Goal: Task Accomplishment & Management: Use online tool/utility

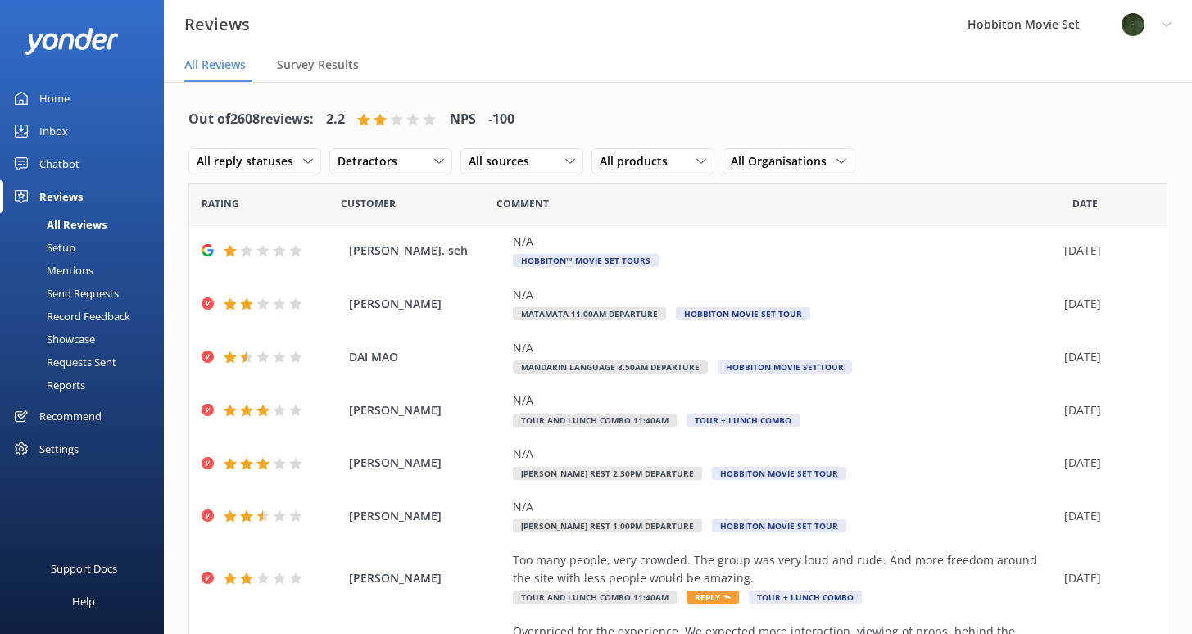
scroll to position [33, 0]
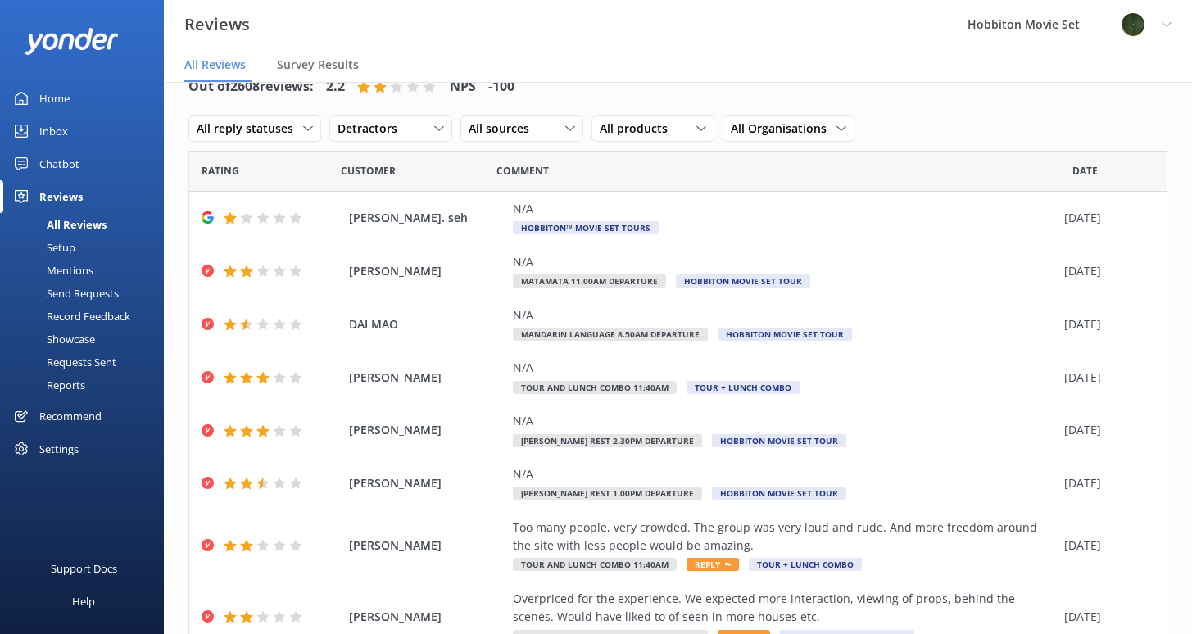
click at [59, 156] on div "Chatbot" at bounding box center [59, 163] width 40 height 33
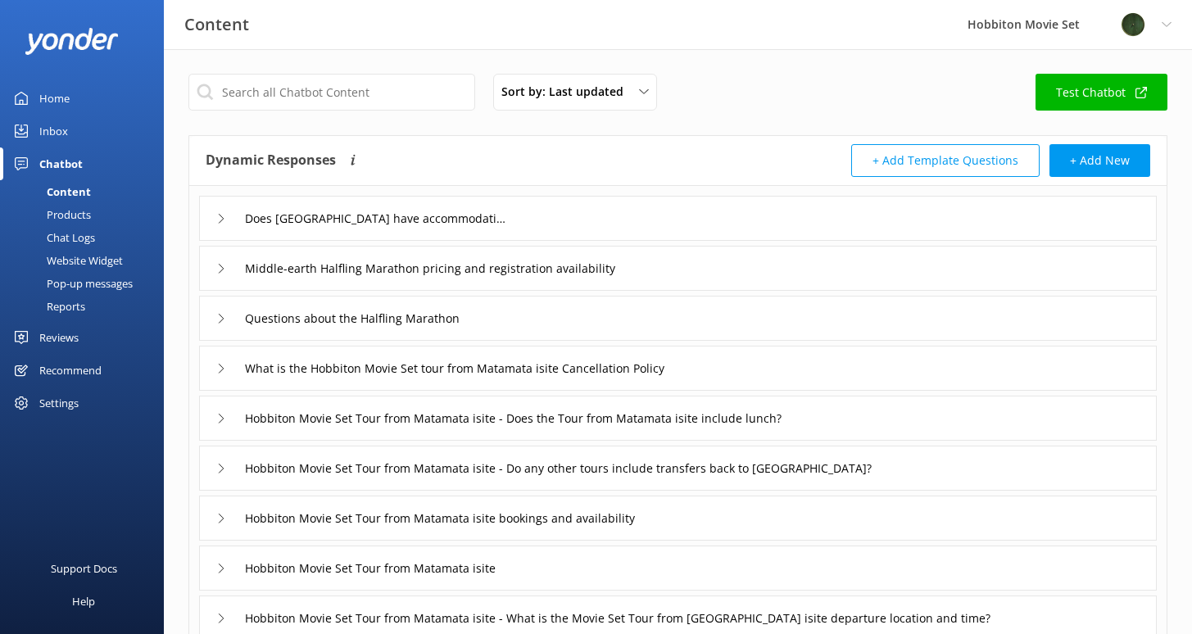
click at [85, 236] on div "Chat Logs" at bounding box center [52, 237] width 85 height 23
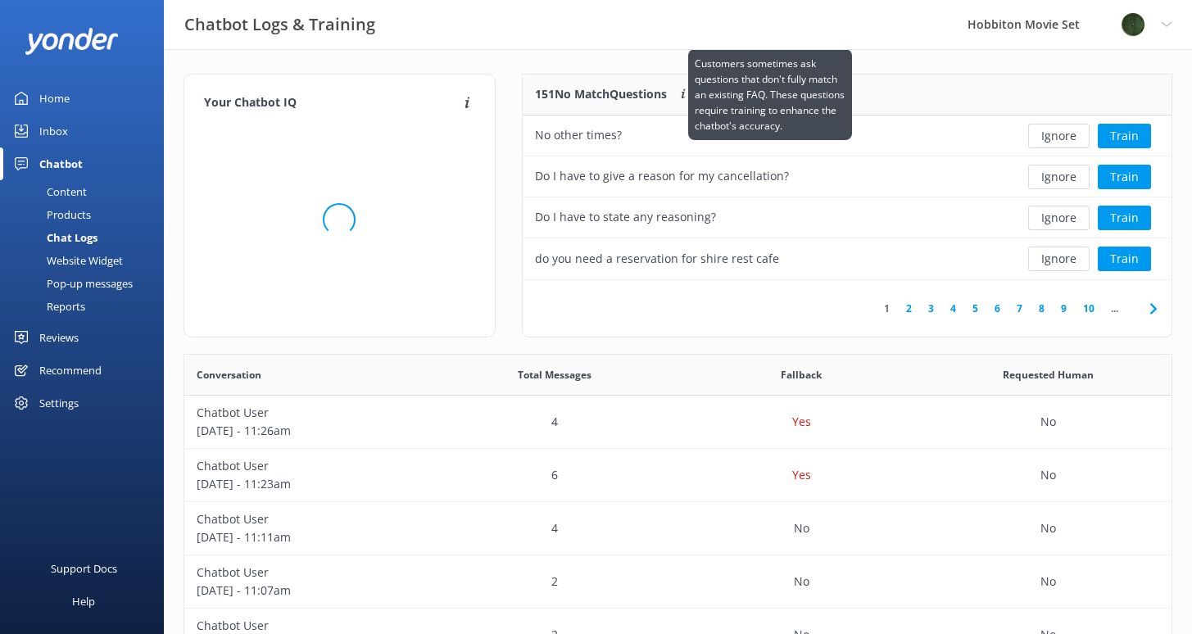
scroll to position [193, 636]
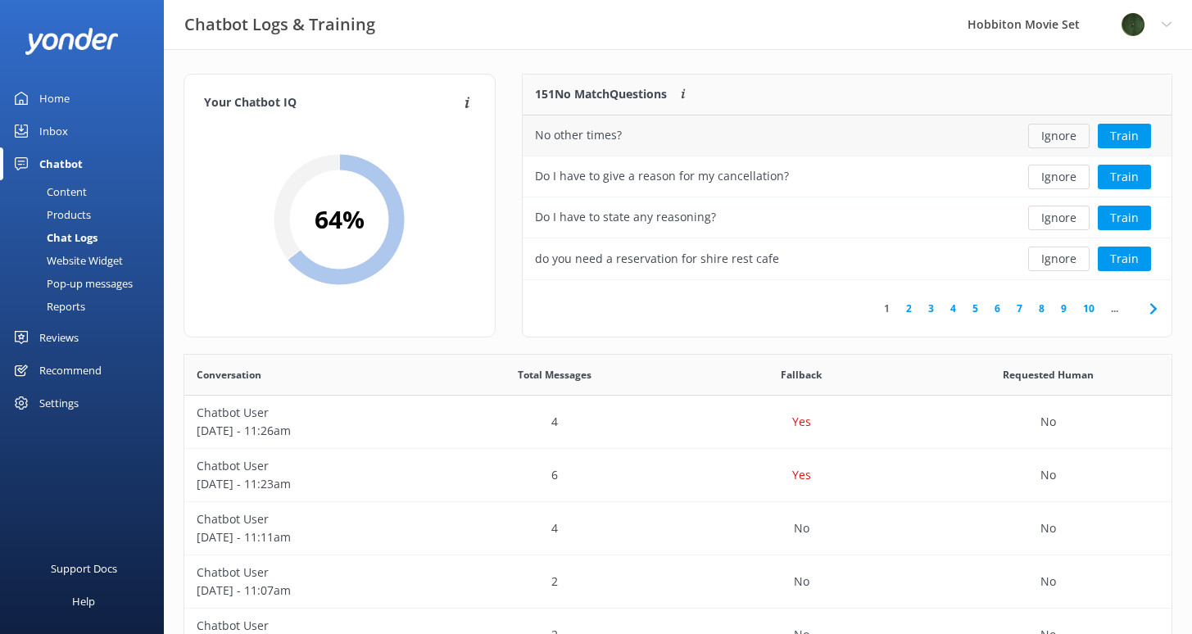
click at [1045, 133] on button "Ignore" at bounding box center [1058, 136] width 61 height 25
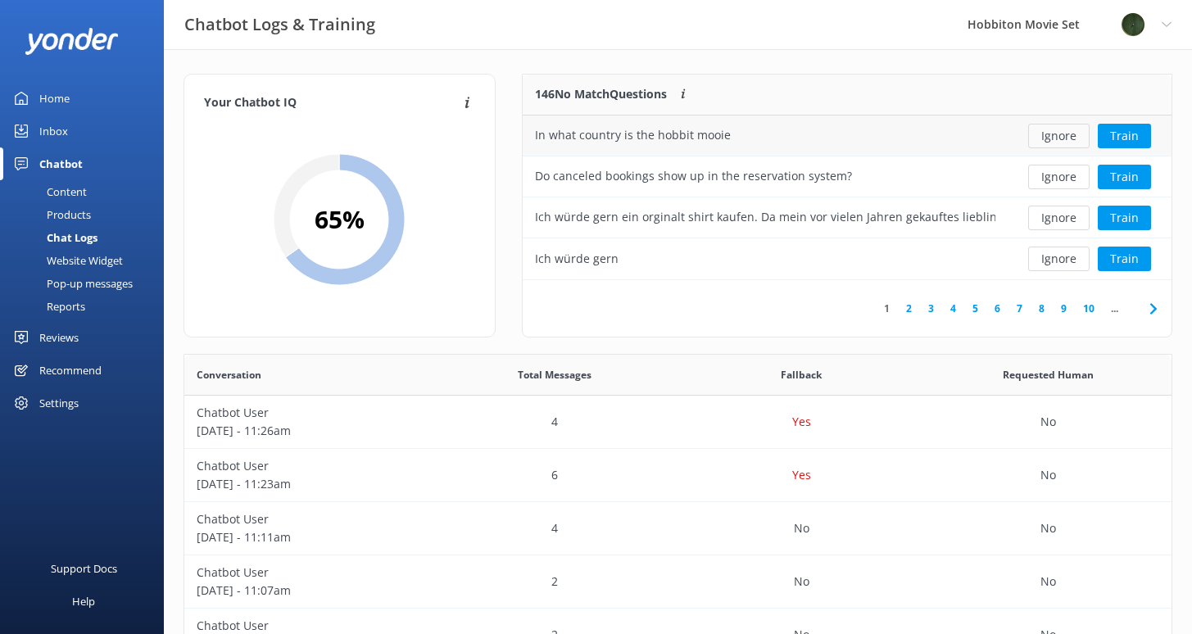
click at [1056, 136] on button "Ignore" at bounding box center [1058, 136] width 61 height 25
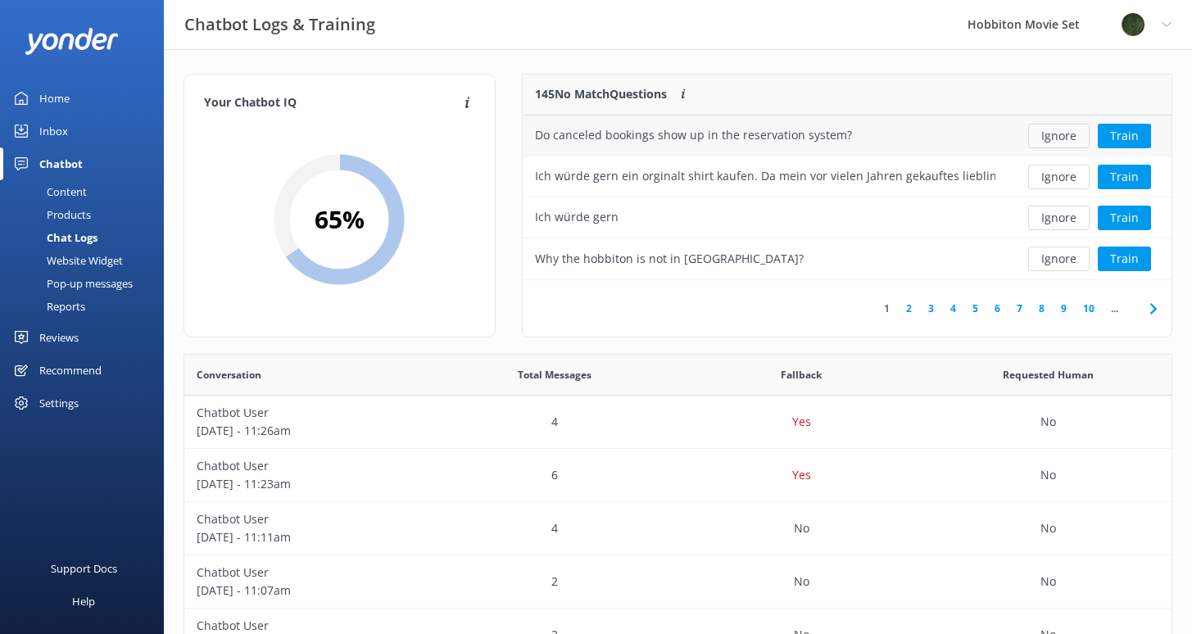
click at [1062, 134] on button "Ignore" at bounding box center [1058, 136] width 61 height 25
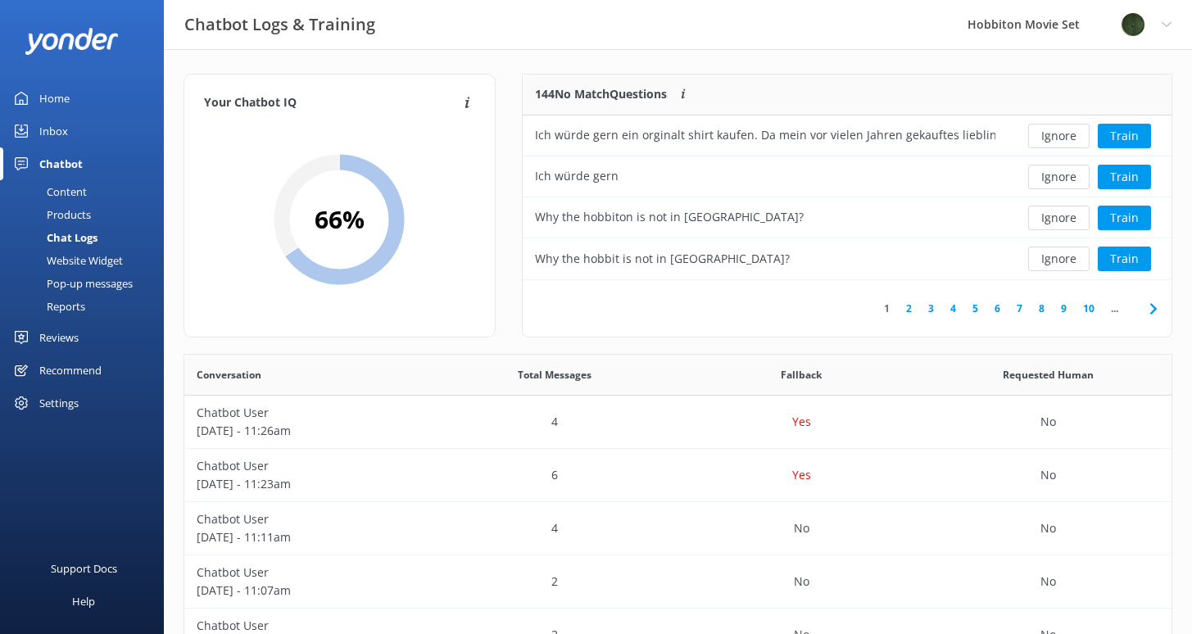
click at [1062, 134] on button "Ignore" at bounding box center [1058, 136] width 61 height 25
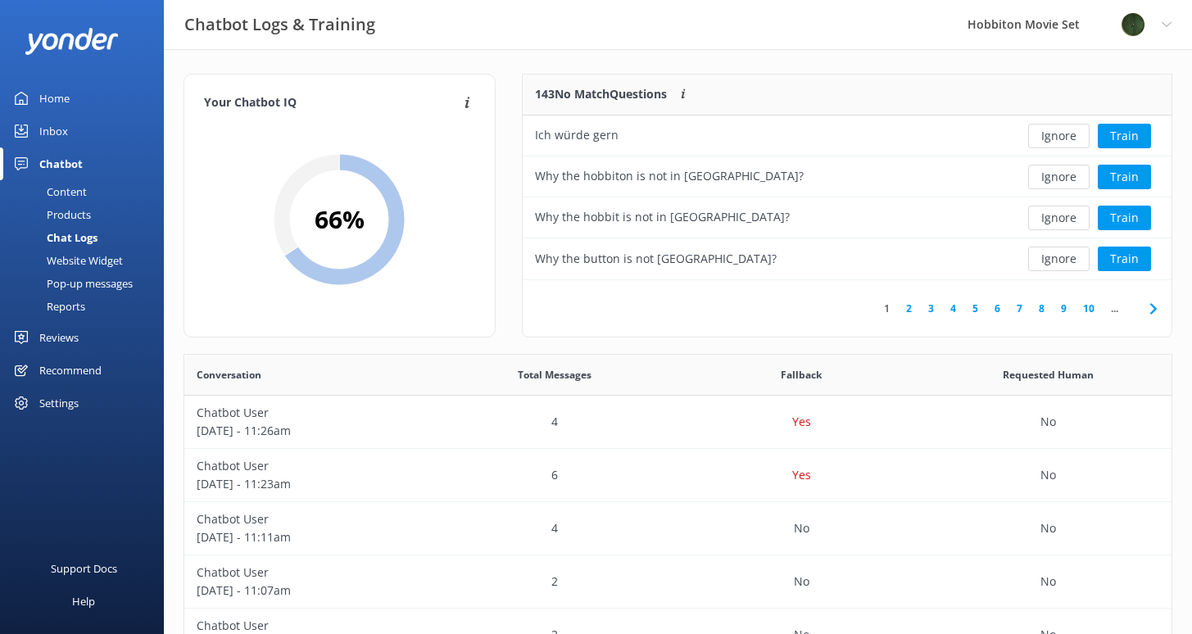
click at [1062, 134] on button "Ignore" at bounding box center [1058, 136] width 61 height 25
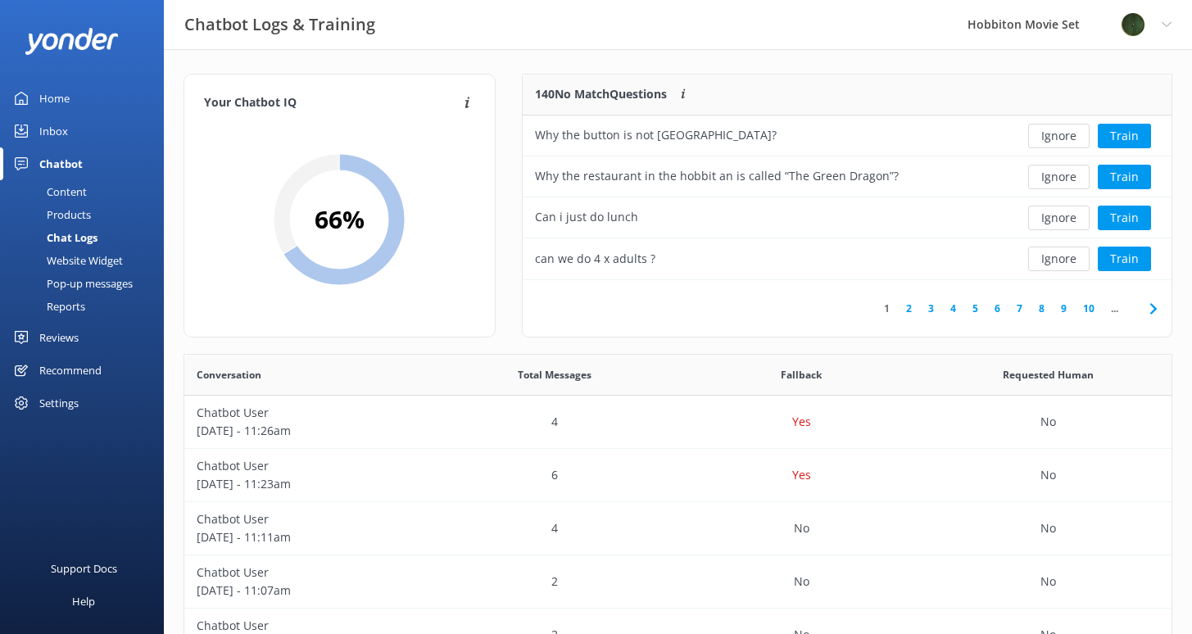
click at [1062, 134] on button "Ignore" at bounding box center [1058, 136] width 61 height 25
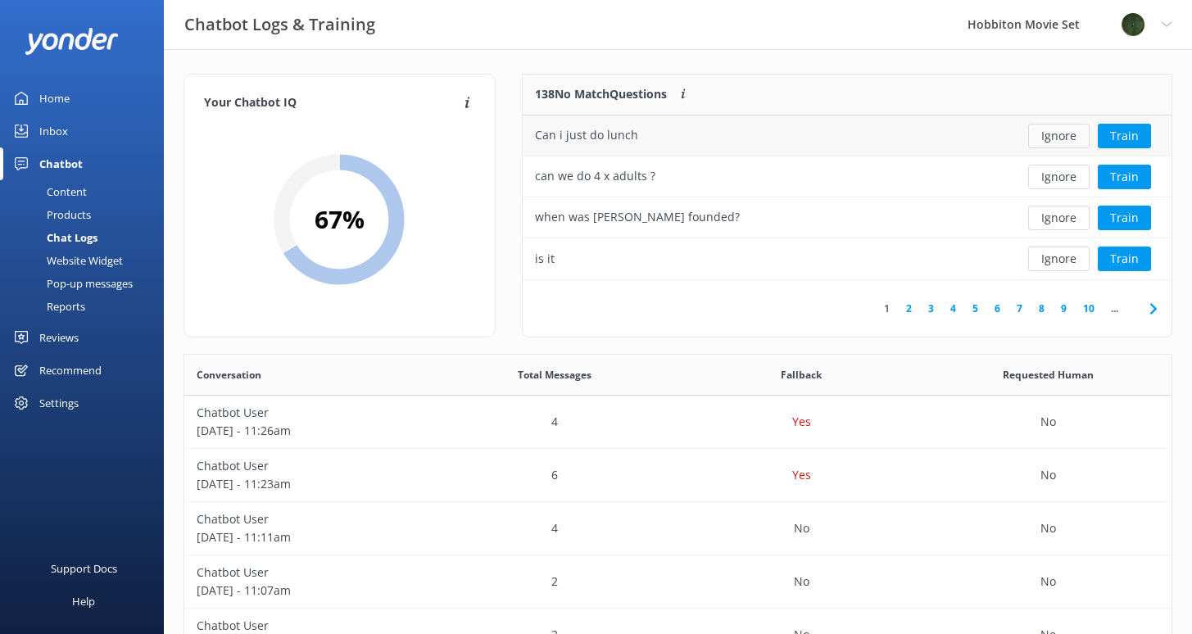
click at [1062, 136] on button "Ignore" at bounding box center [1058, 136] width 61 height 25
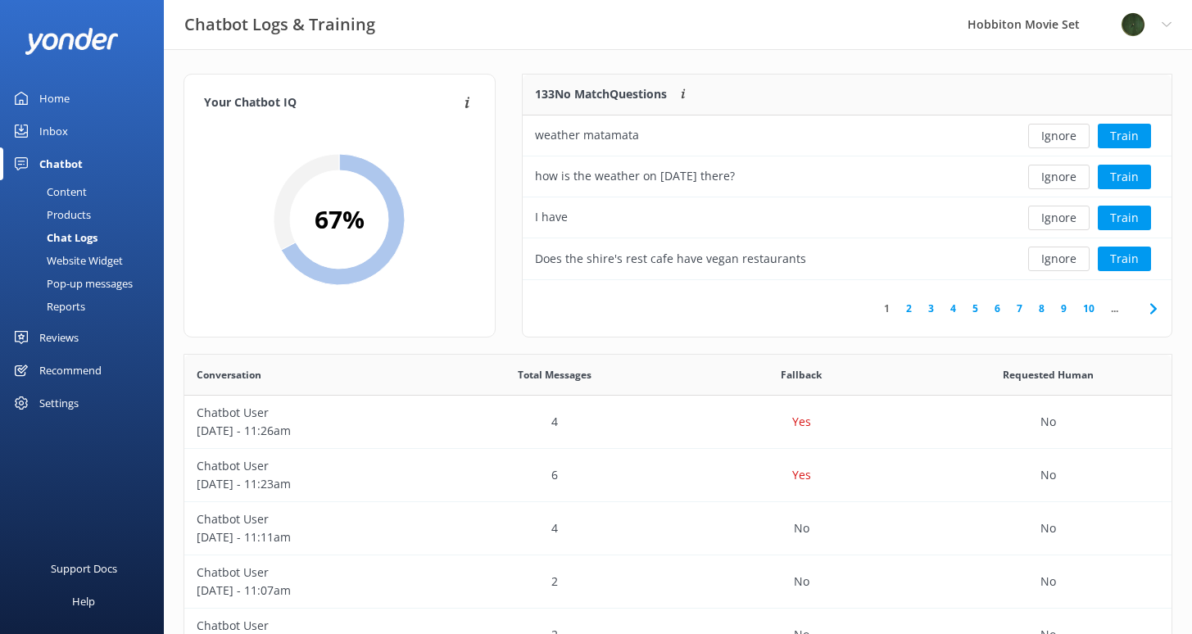
click at [1062, 136] on button "Ignore" at bounding box center [1058, 136] width 61 height 25
click at [1058, 138] on button "Ignore" at bounding box center [1058, 136] width 61 height 25
